Goal: Check status: Check status

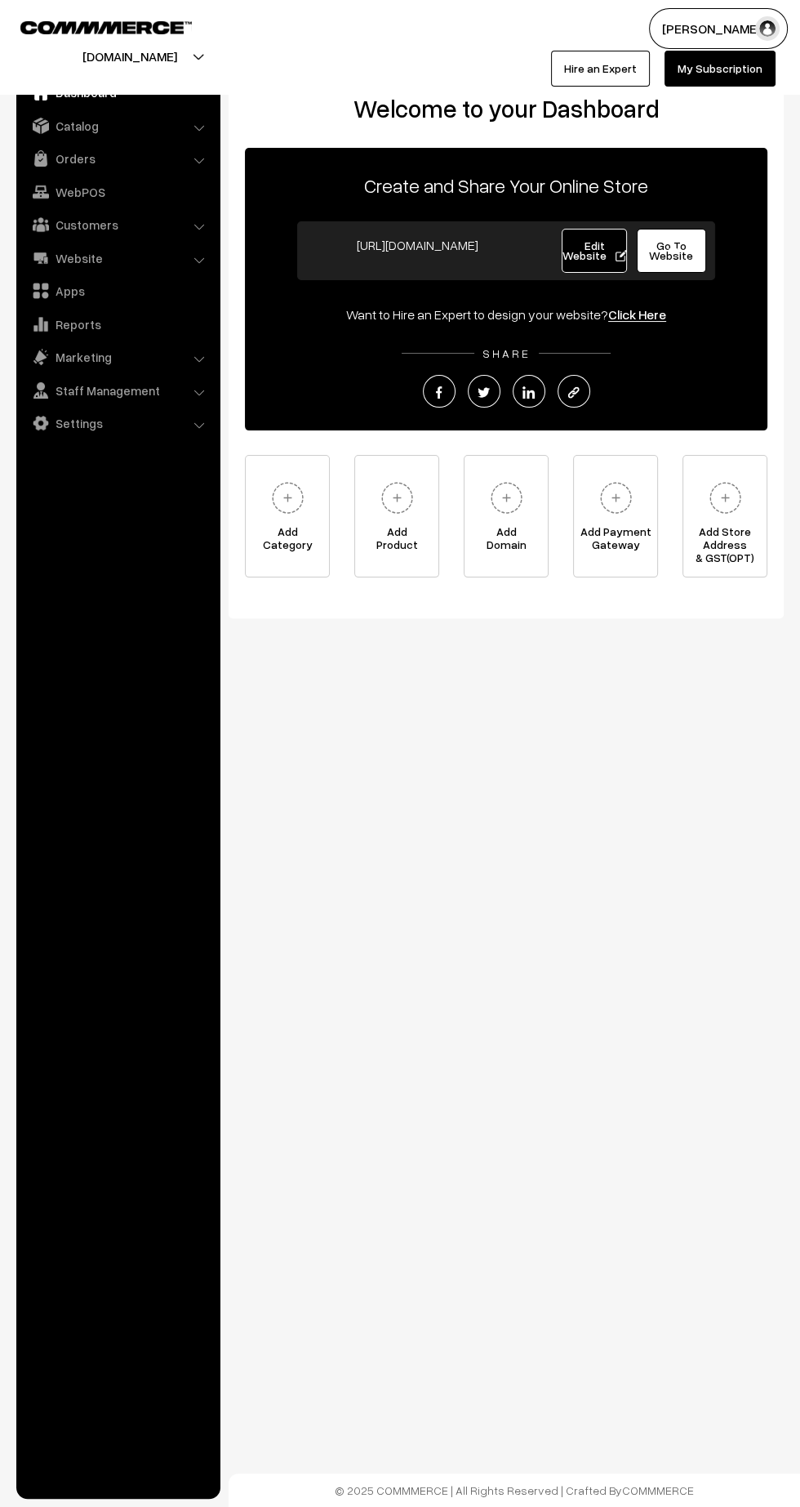
click at [78, 158] on link "Orders" at bounding box center [117, 158] width 194 height 29
click at [78, 181] on link "Orders" at bounding box center [134, 181] width 162 height 17
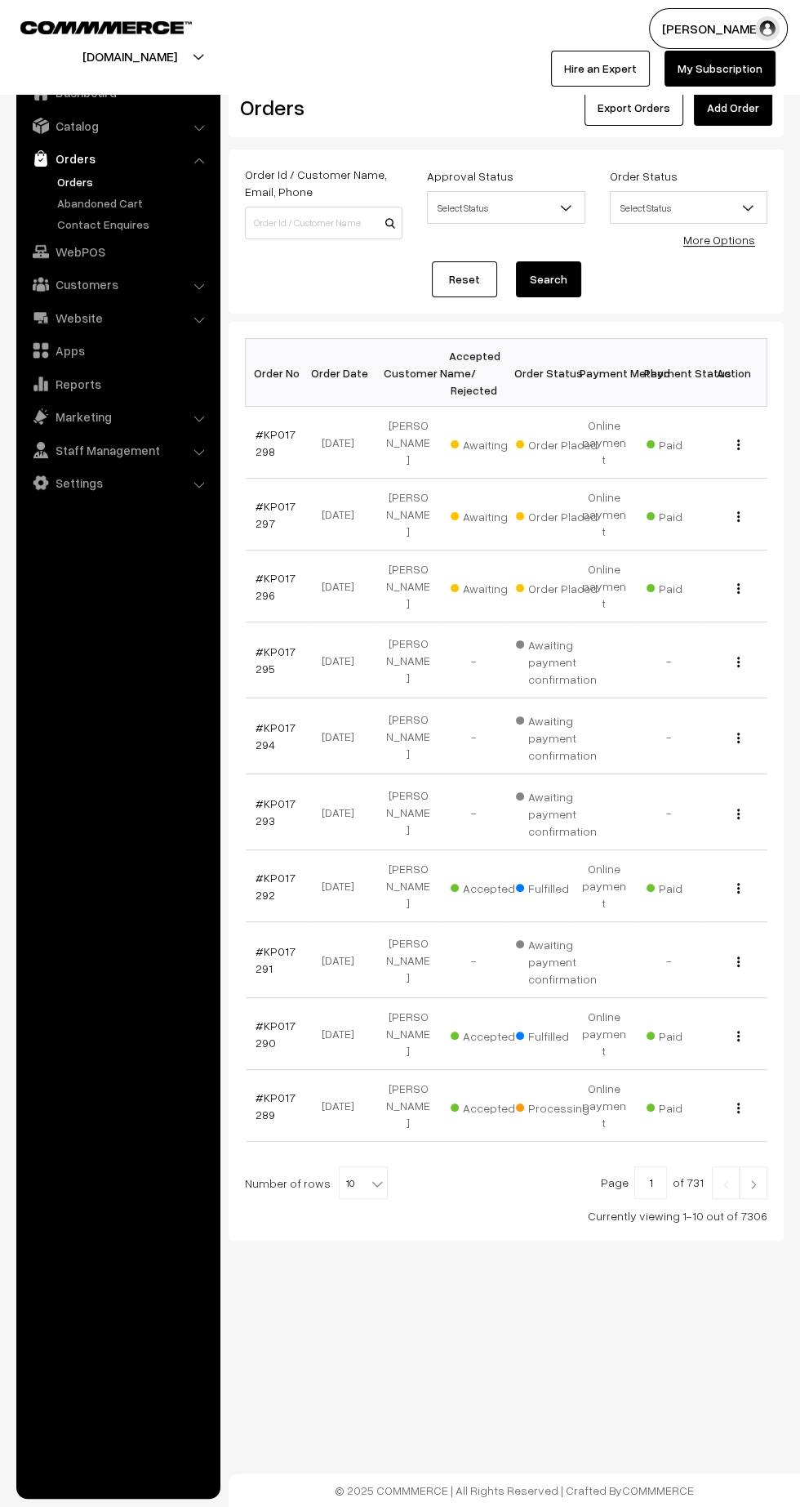
click at [261, 571] on link "#KP017296" at bounding box center [276, 586] width 40 height 31
click at [265, 499] on link "#KP017297" at bounding box center [276, 514] width 40 height 31
click at [265, 427] on link "#KP017298" at bounding box center [276, 442] width 40 height 31
click at [261, 440] on link "#KP017298" at bounding box center [276, 442] width 40 height 31
